Goal: Task Accomplishment & Management: Complete application form

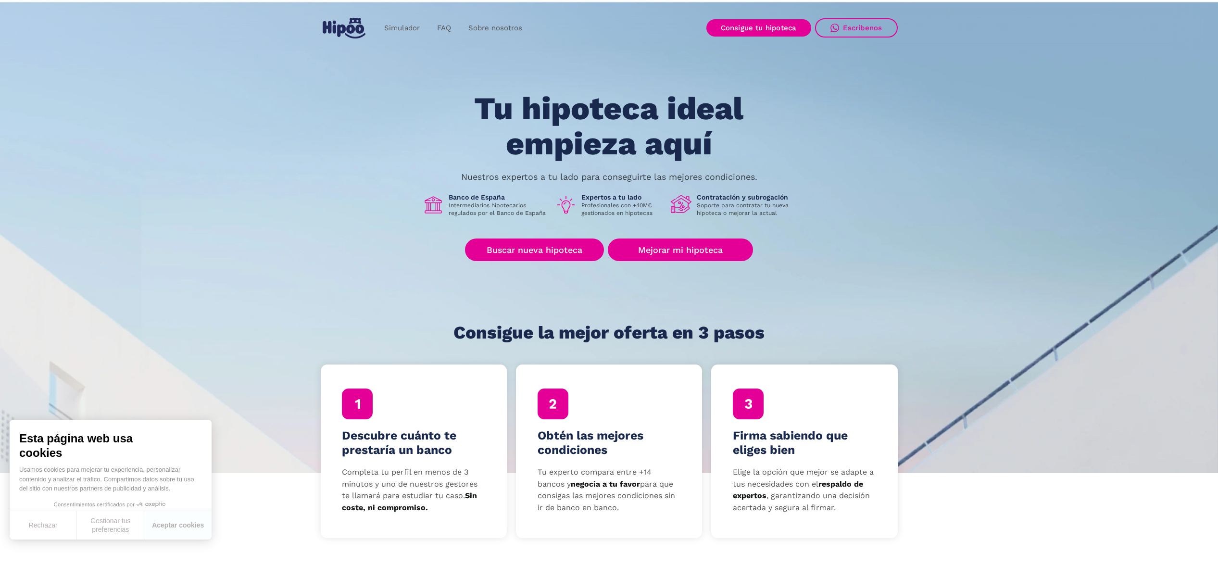
click at [948, 147] on section "Tu hipoteca ideal empieza aquí Nuestros expertos a tu lado para conseguirte las…" at bounding box center [609, 236] width 1218 height 474
click at [176, 520] on button "Aceptar cookies" at bounding box center [177, 525] width 67 height 28
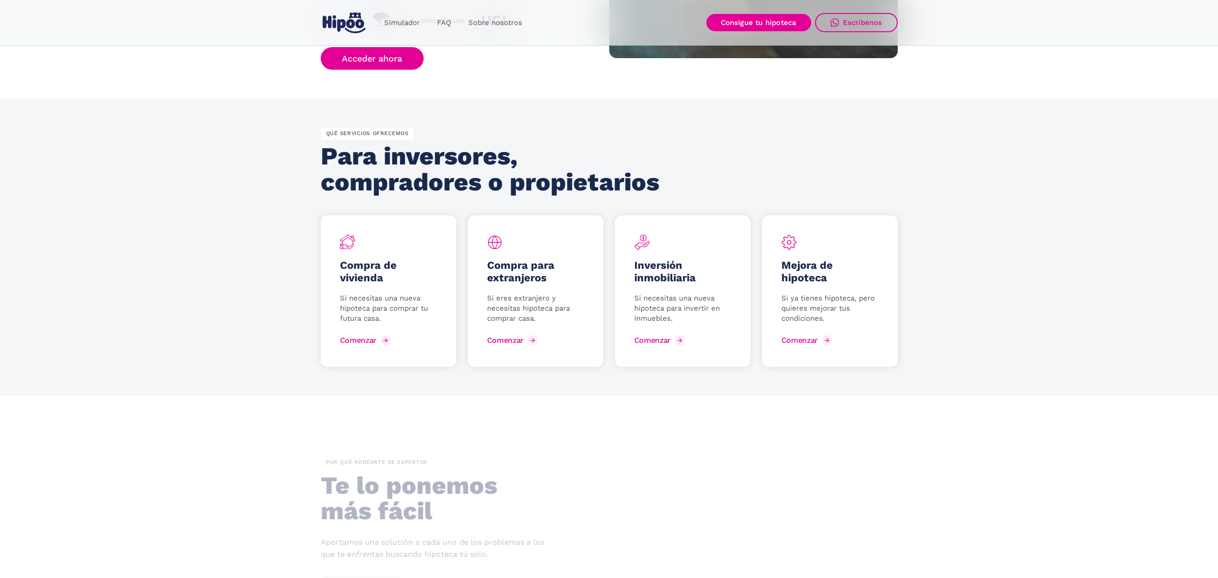
scroll to position [1178, 0]
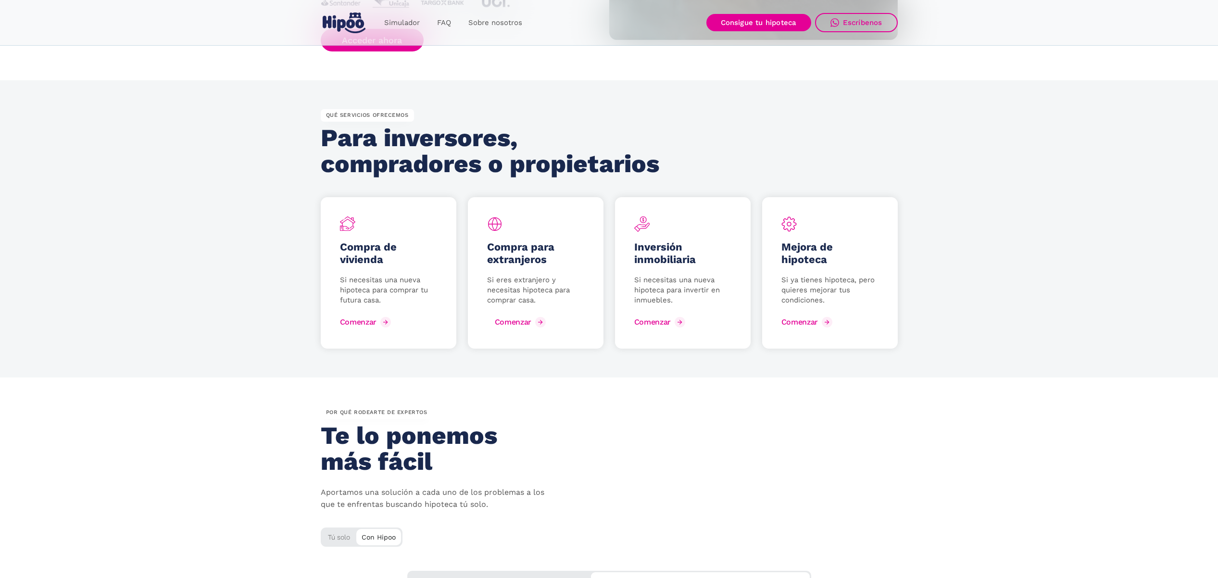
click at [525, 325] on div "Comenzar" at bounding box center [513, 321] width 37 height 9
